Goal: Information Seeking & Learning: Check status

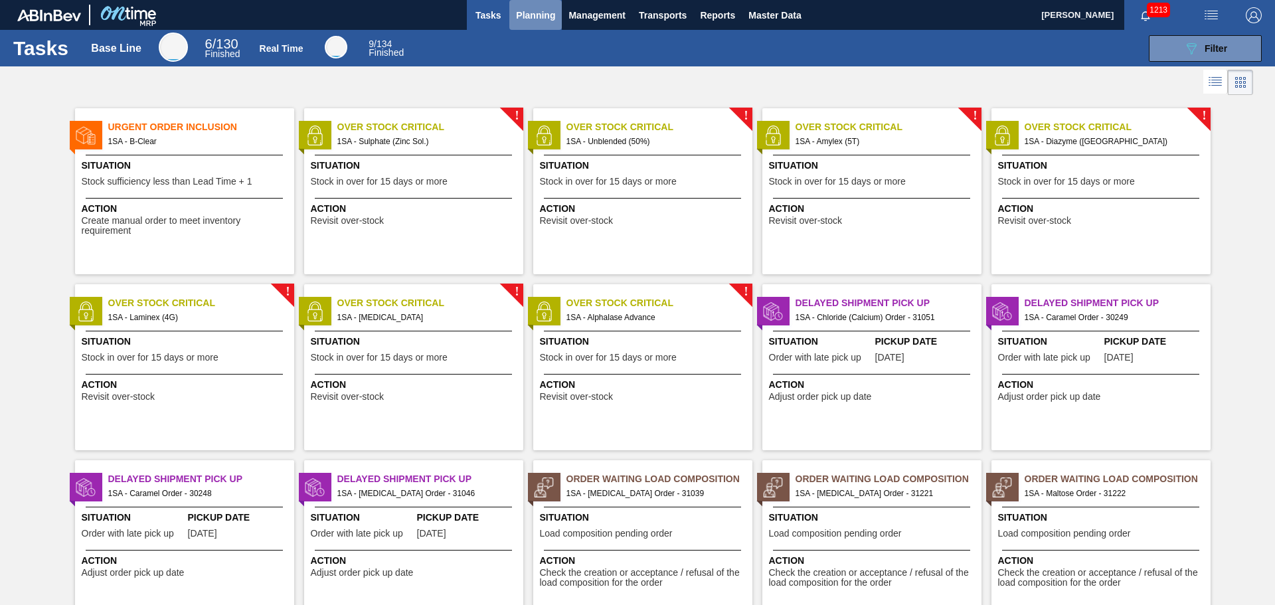
click at [526, 18] on span "Planning" at bounding box center [535, 15] width 39 height 16
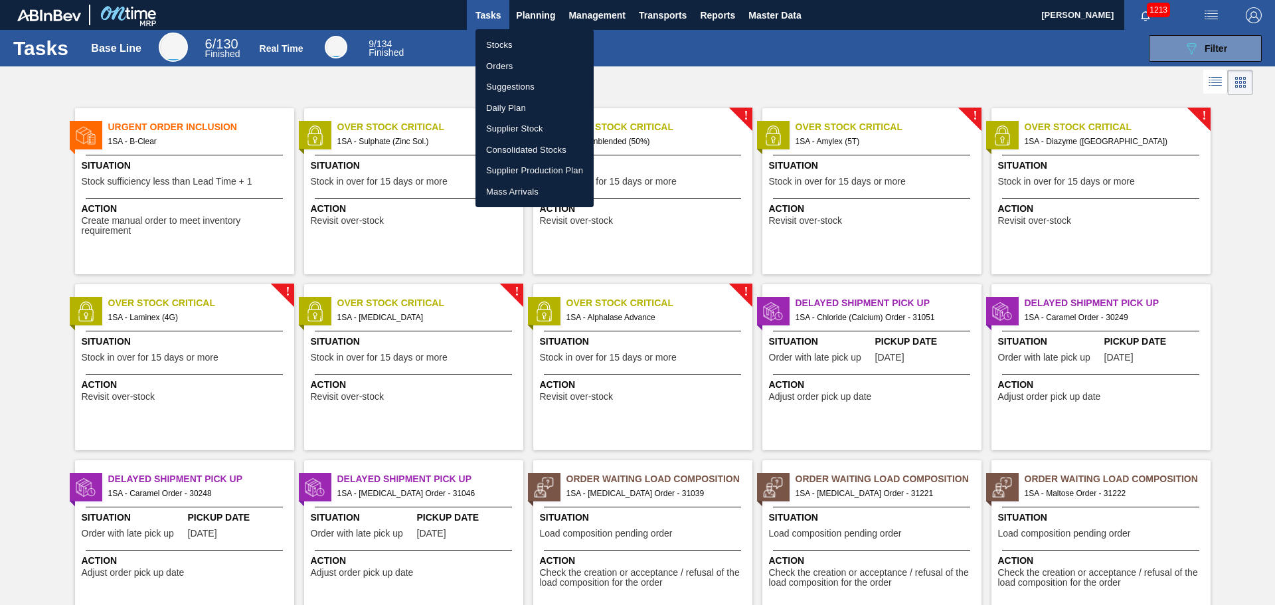
click at [506, 66] on li "Orders" at bounding box center [535, 66] width 118 height 21
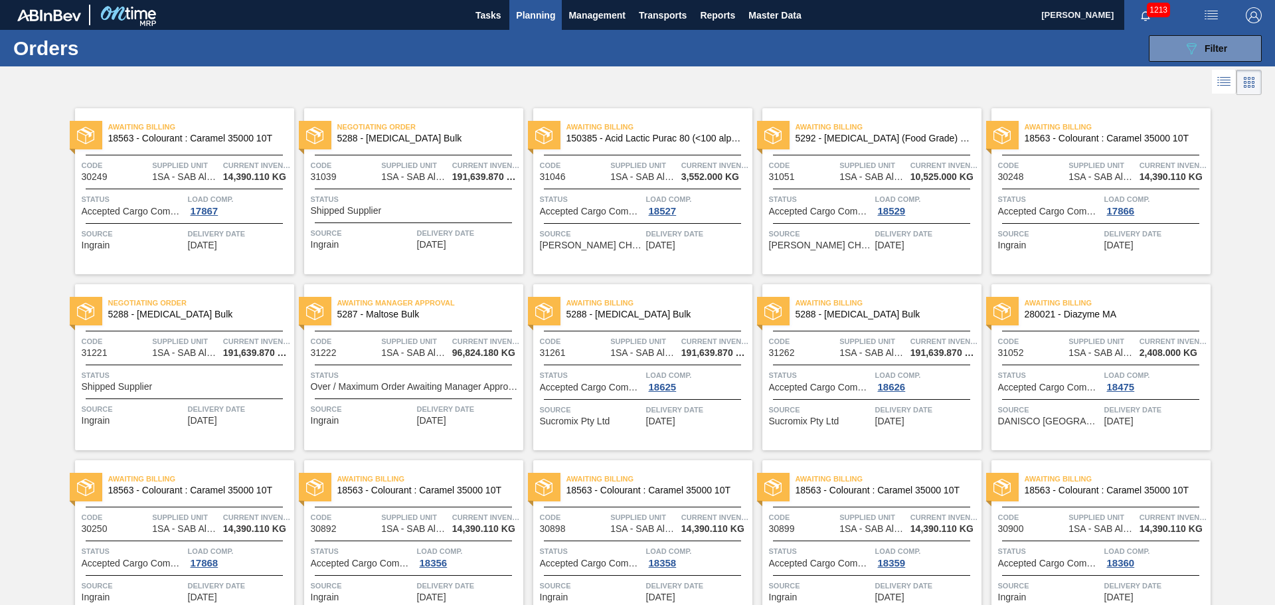
click at [406, 201] on span "Status" at bounding box center [415, 199] width 209 height 13
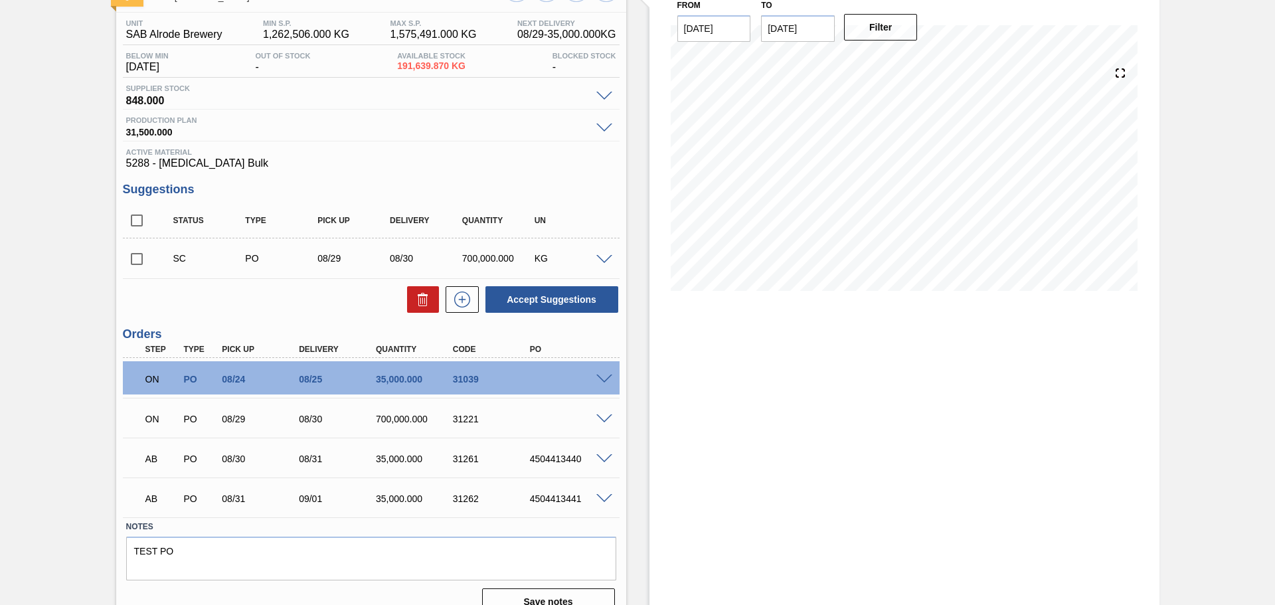
scroll to position [119, 0]
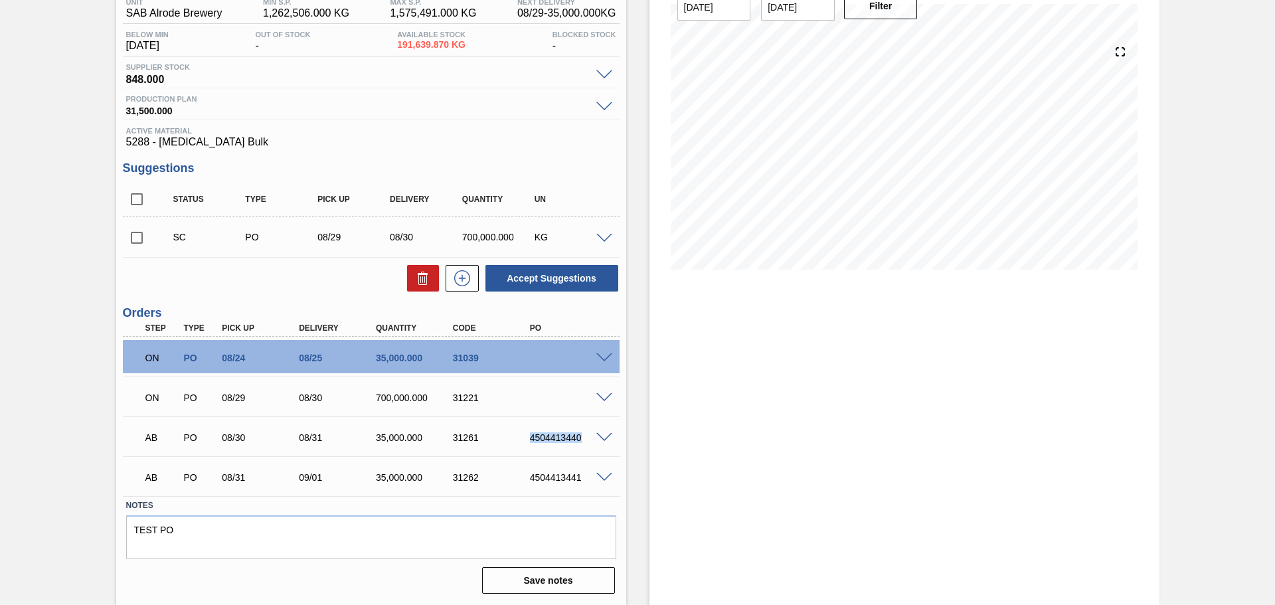
drag, startPoint x: 529, startPoint y: 434, endPoint x: 581, endPoint y: 436, distance: 51.9
click at [581, 436] on div "4504413440" at bounding box center [570, 437] width 86 height 11
copy div "4504413440"
drag, startPoint x: 531, startPoint y: 477, endPoint x: 579, endPoint y: 477, distance: 47.2
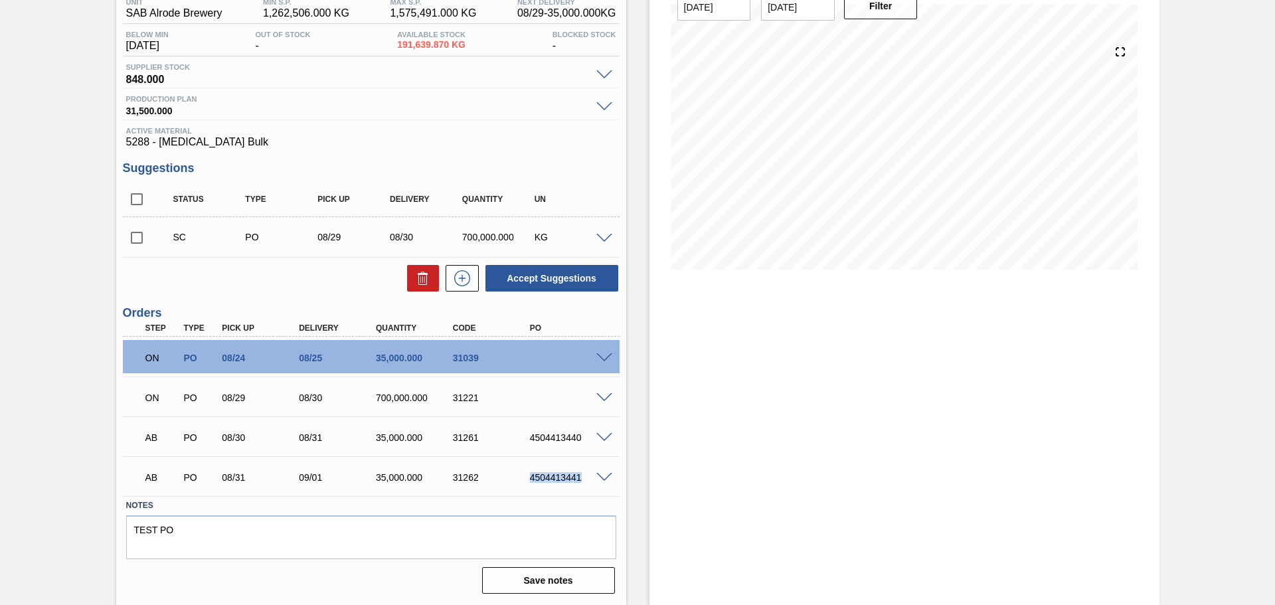
click at [579, 477] on div "4504413441" at bounding box center [570, 477] width 86 height 11
copy div "4504413441"
